Goal: Task Accomplishment & Management: Manage account settings

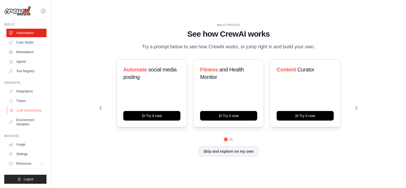
click at [21, 108] on link "LLM Connections" at bounding box center [27, 110] width 40 height 9
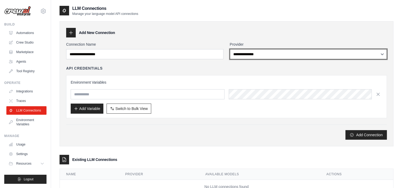
click at [263, 53] on select "**********" at bounding box center [308, 54] width 157 height 10
select select "****"
click at [230, 49] on select "**********" at bounding box center [308, 54] width 157 height 10
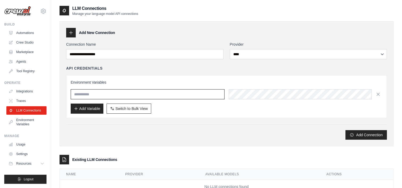
click at [154, 96] on input "text" at bounding box center [148, 94] width 154 height 10
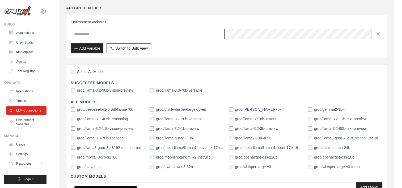
scroll to position [61, 0]
click at [217, 72] on div "Select All Models" at bounding box center [227, 72] width 312 height 7
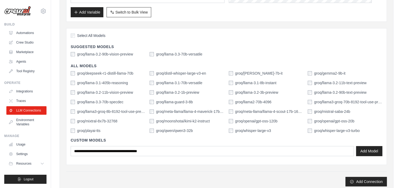
scroll to position [99, 0]
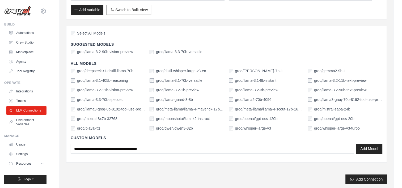
click at [338, 118] on label "groq/openai/gpt-oss-20b" at bounding box center [334, 118] width 40 height 5
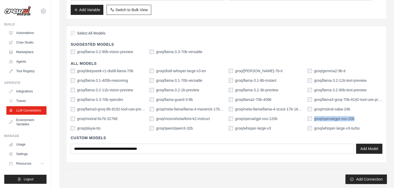
click at [338, 118] on label "groq/openai/gpt-oss-20b" at bounding box center [334, 118] width 40 height 5
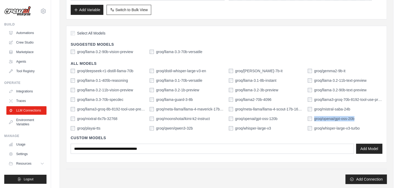
click at [338, 118] on label "groq/openai/gpt-oss-20b" at bounding box center [334, 118] width 40 height 5
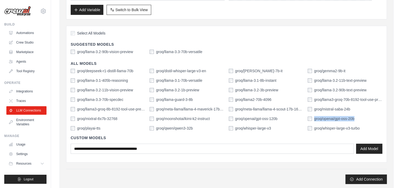
click at [338, 118] on label "groq/openai/gpt-oss-20b" at bounding box center [334, 118] width 40 height 5
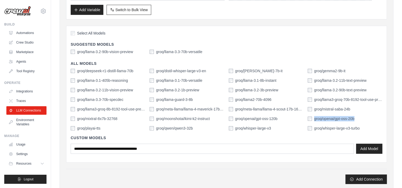
click at [338, 118] on label "groq/openai/gpt-oss-20b" at bounding box center [334, 118] width 40 height 5
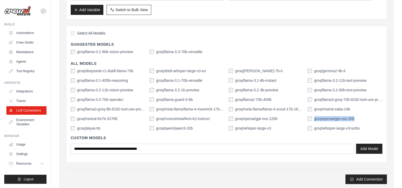
click at [338, 118] on label "groq/openai/gpt-oss-20b" at bounding box center [334, 118] width 40 height 5
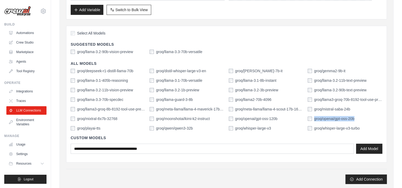
click at [338, 118] on label "groq/openai/gpt-oss-20b" at bounding box center [334, 118] width 40 height 5
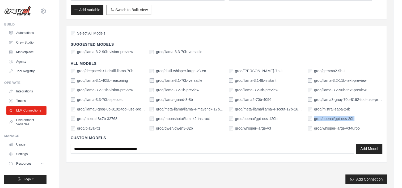
click at [338, 118] on label "groq/openai/gpt-oss-20b" at bounding box center [334, 118] width 40 height 5
click at [270, 173] on div "Add Connection" at bounding box center [226, 176] width 321 height 15
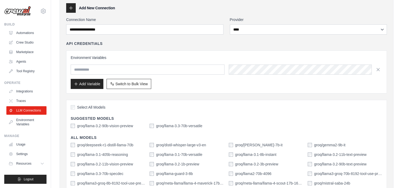
scroll to position [0, 0]
